Goal: Transaction & Acquisition: Book appointment/travel/reservation

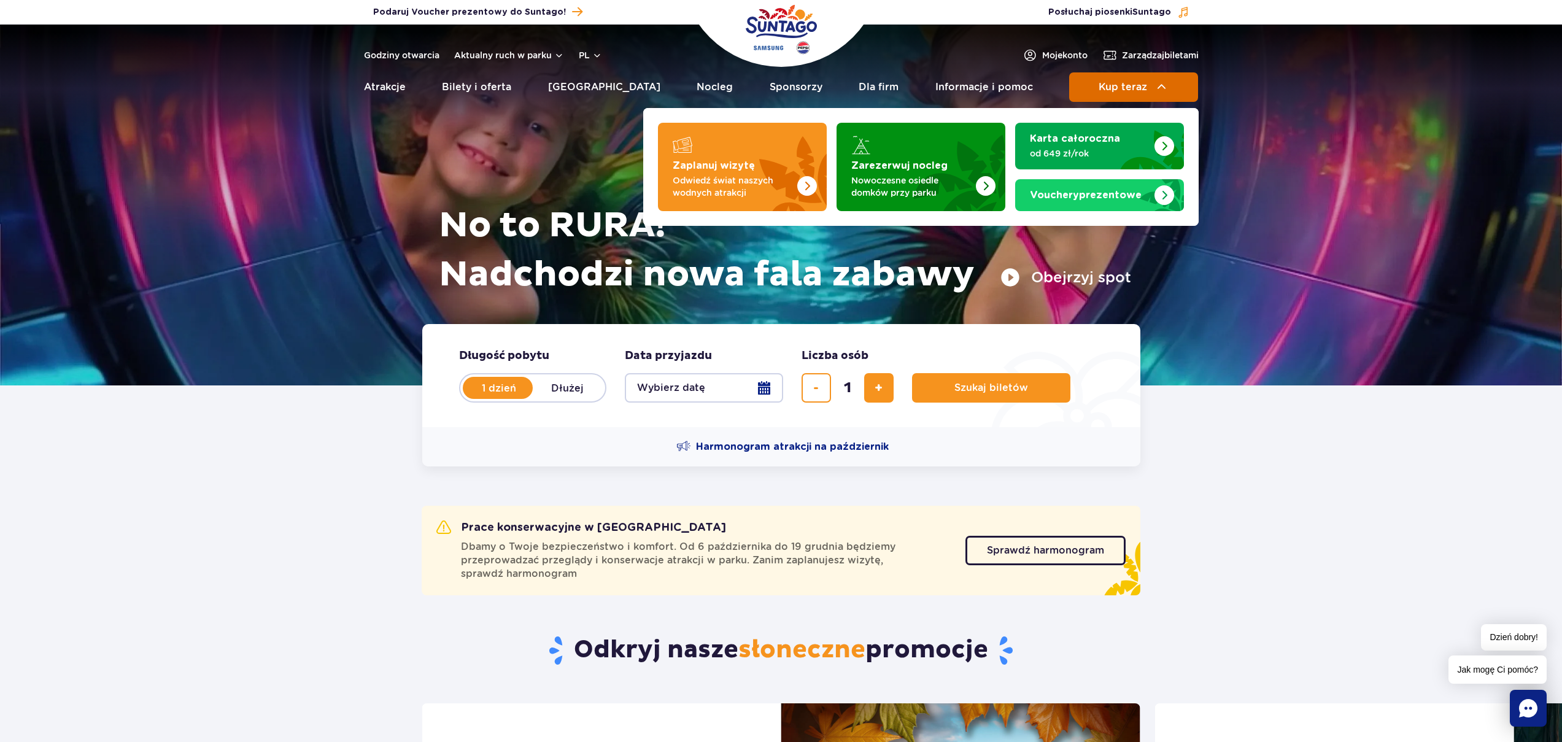
click at [1141, 82] on span "Kup teraz" at bounding box center [1123, 87] width 48 height 11
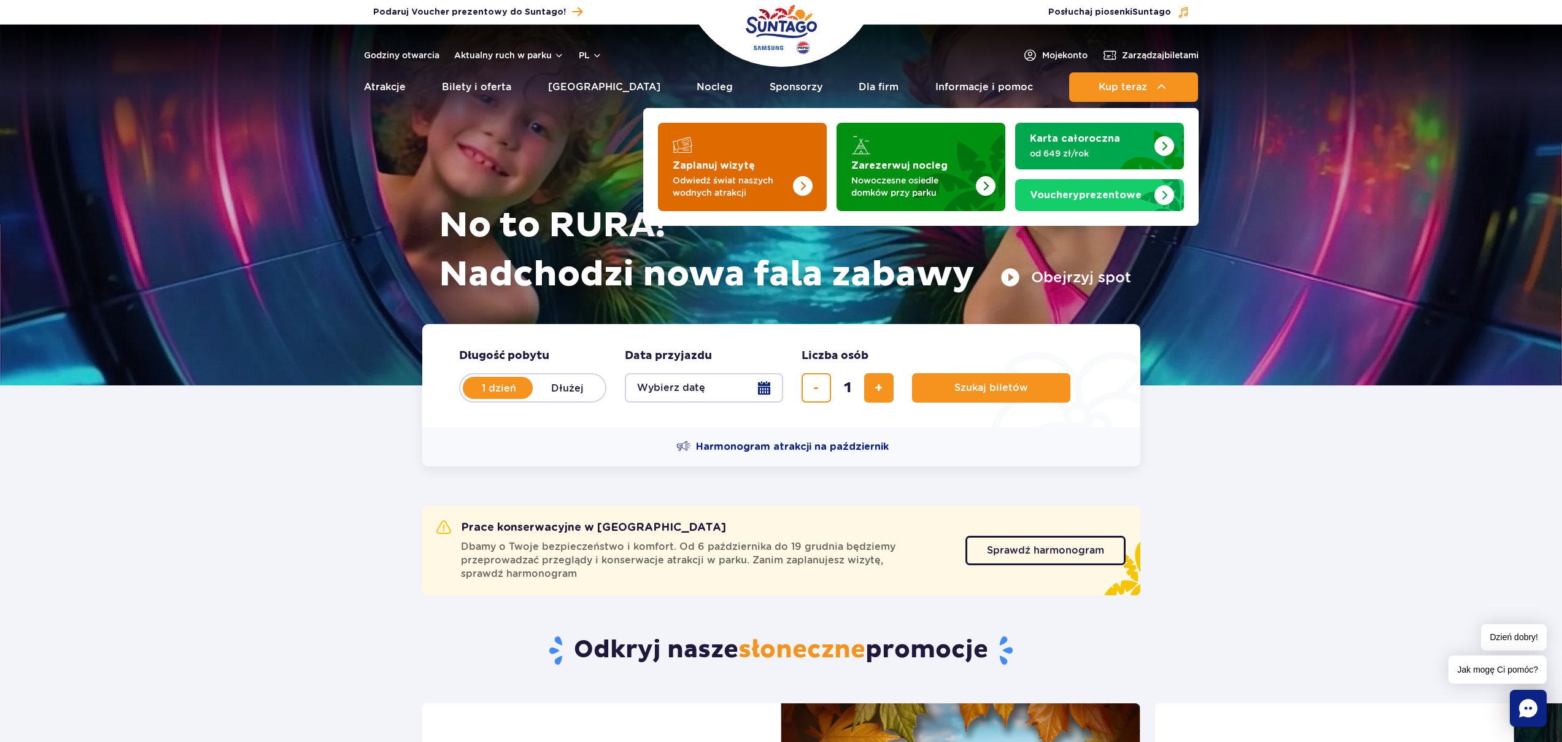
click at [776, 132] on img "Zaplanuj wizytę" at bounding box center [778, 163] width 98 height 96
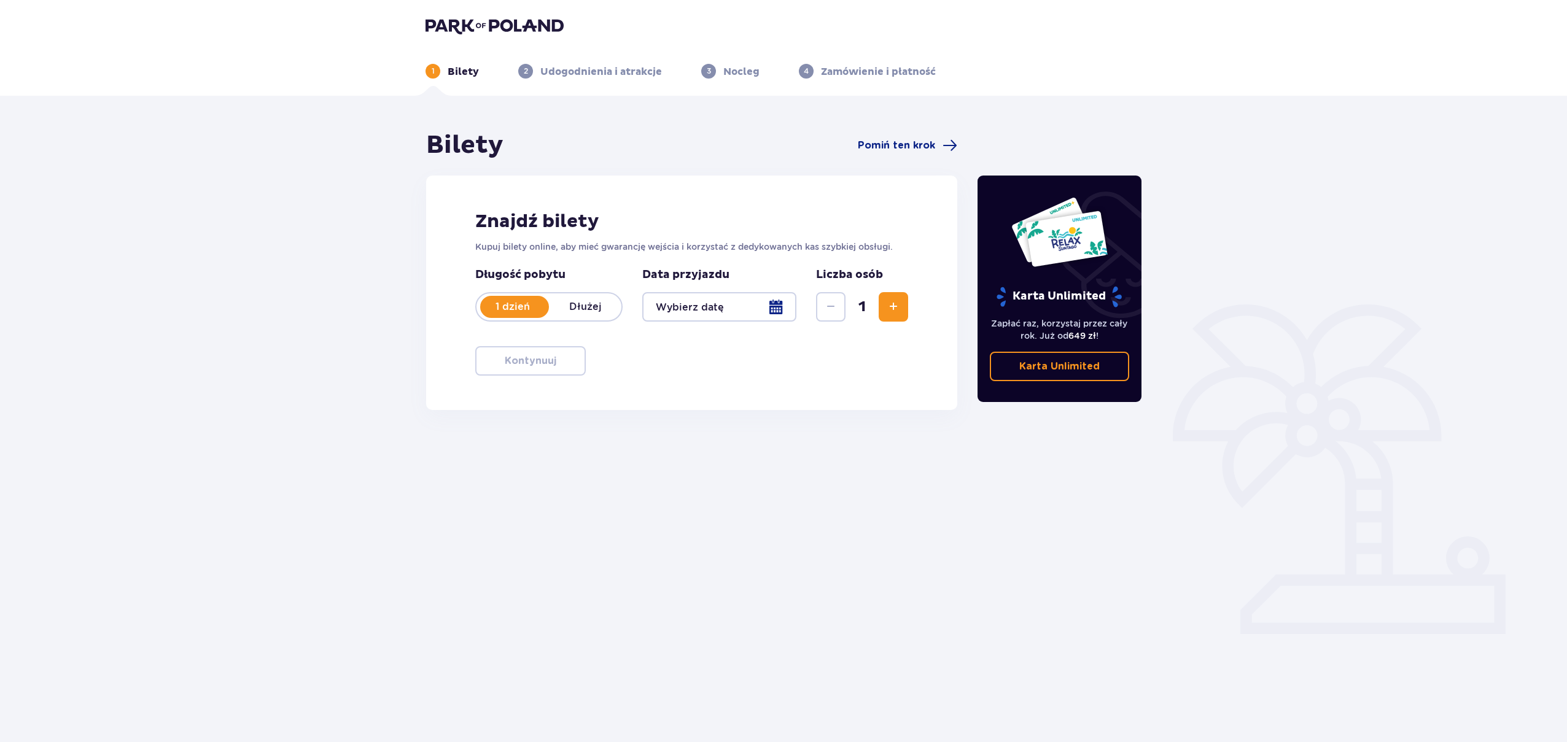
click at [690, 307] on div at bounding box center [719, 306] width 154 height 29
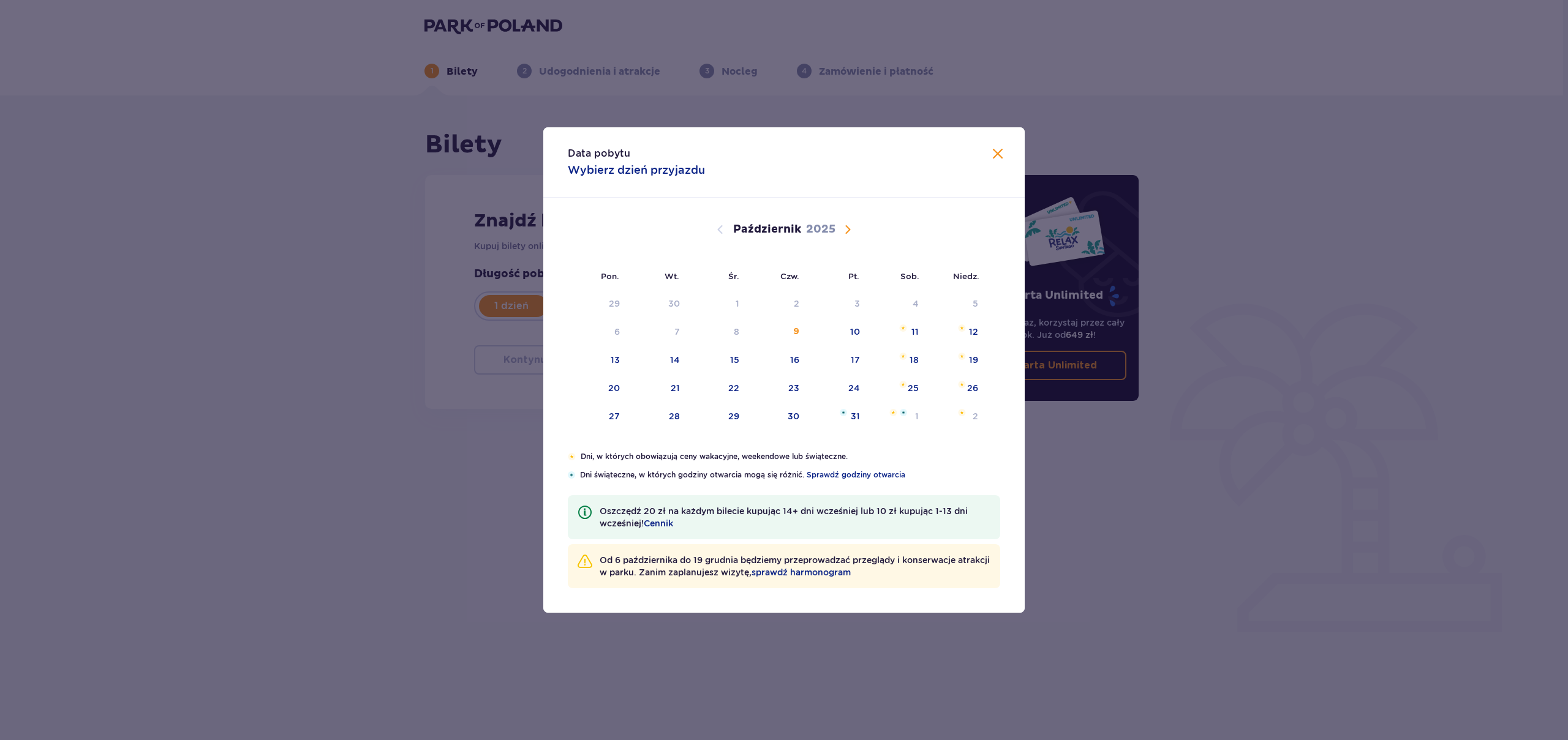
click at [854, 231] on span "Następny miesiąc" at bounding box center [847, 229] width 15 height 15
click at [848, 230] on span "Następny miesiąc" at bounding box center [847, 229] width 15 height 15
click at [848, 229] on span "Następny miesiąc" at bounding box center [847, 229] width 15 height 15
click at [716, 226] on span "Poprzedni miesiąc" at bounding box center [720, 229] width 15 height 15
click at [453, 407] on div "Data pobytu Wybierz dzień przyjazdu Pon. Wt. Śr. Czw. Pt. Sob. Niedz. Listopad …" at bounding box center [784, 370] width 1568 height 740
